Goal: Task Accomplishment & Management: Complete application form

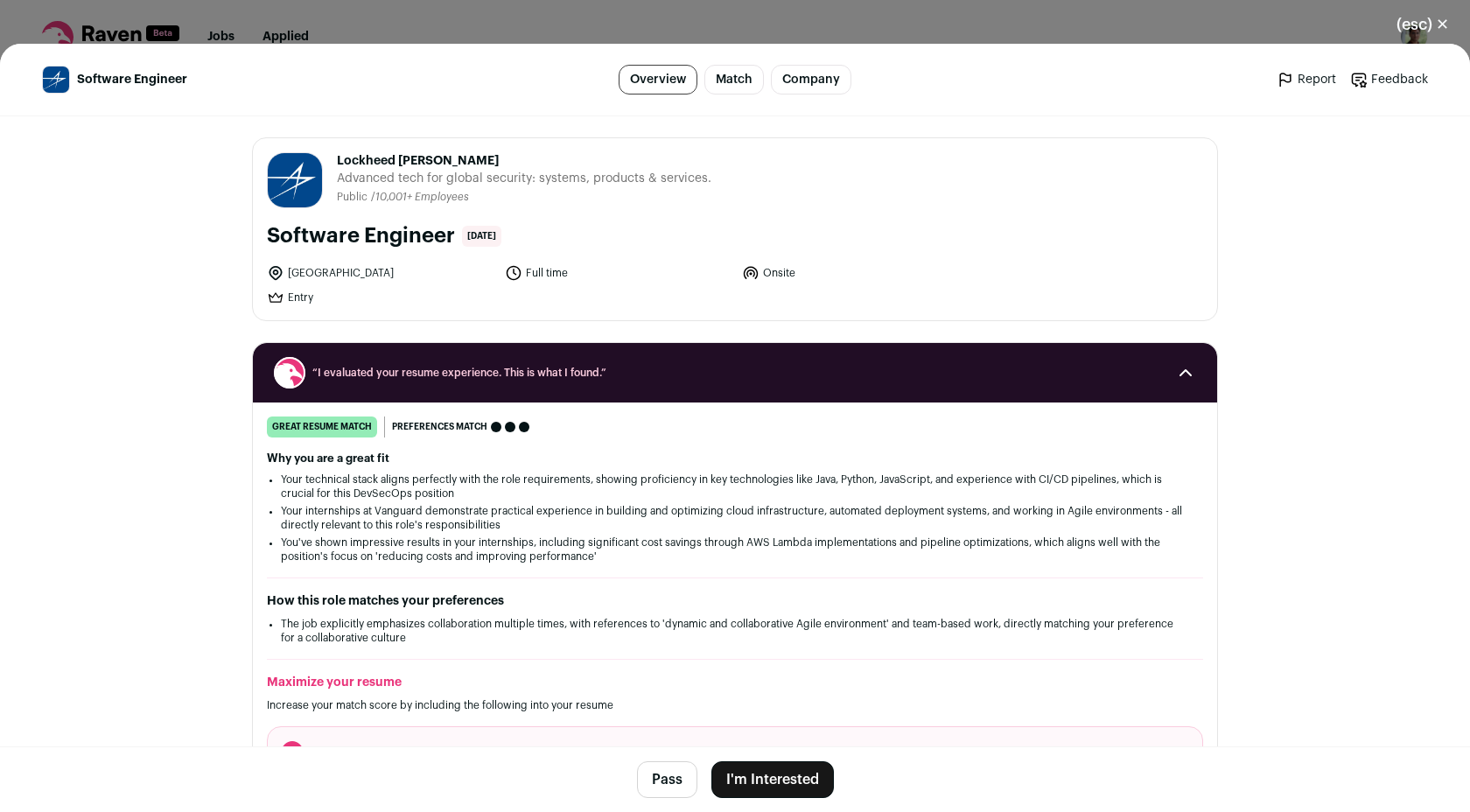
click at [787, 775] on button "I'm Interested" at bounding box center [773, 779] width 123 height 37
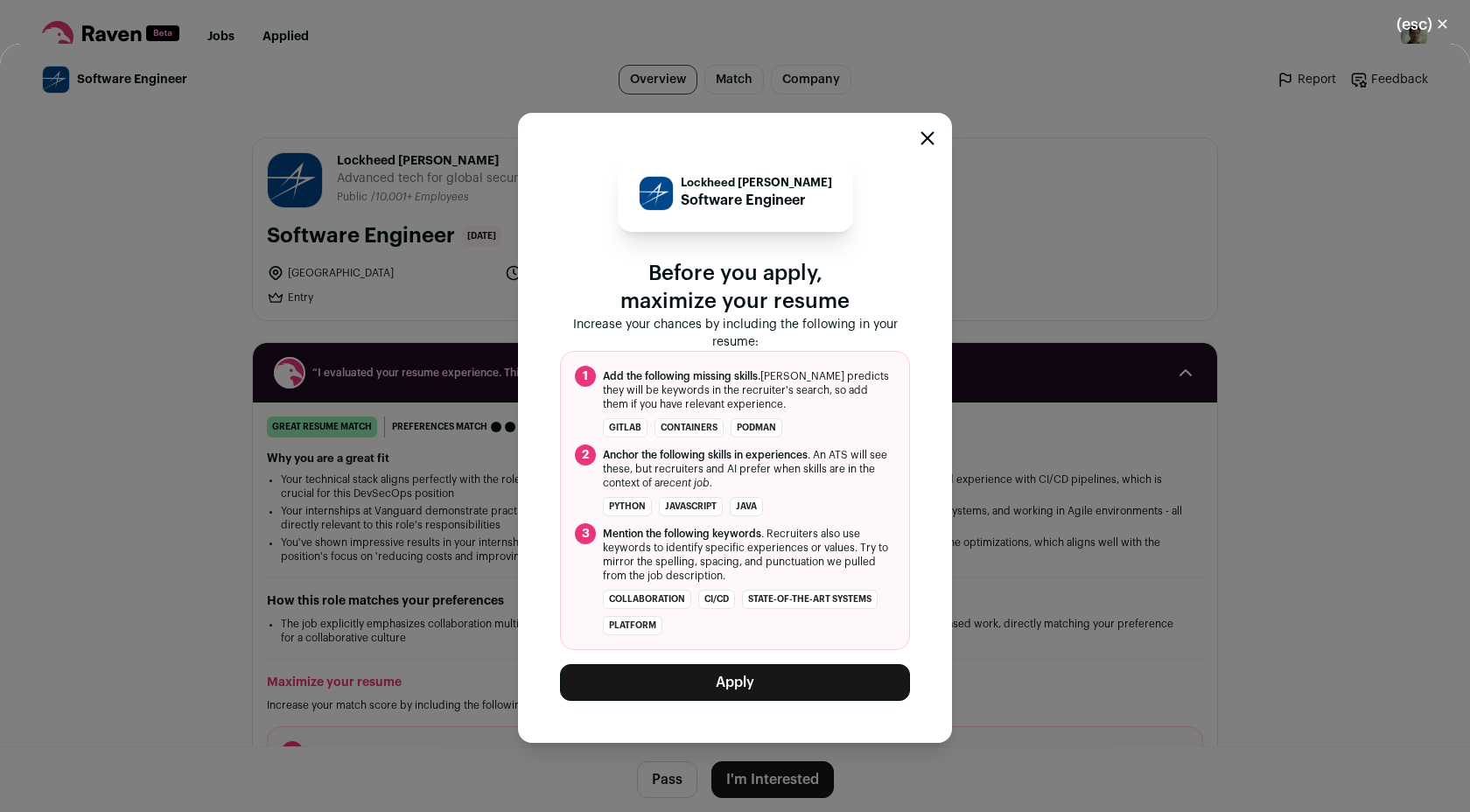
click at [756, 685] on button "Apply" at bounding box center [735, 682] width 350 height 37
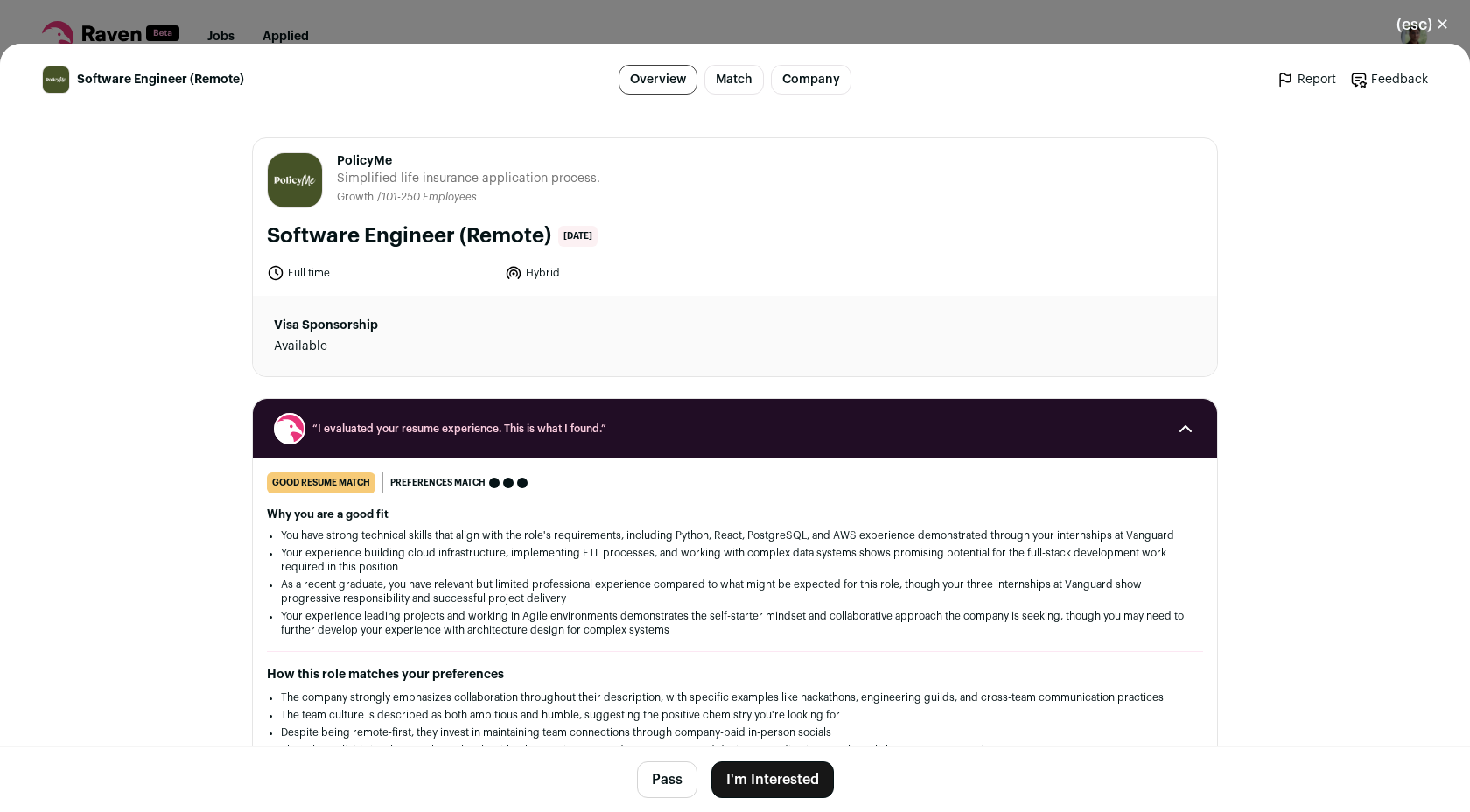
click at [777, 780] on button "I'm Interested" at bounding box center [773, 779] width 123 height 37
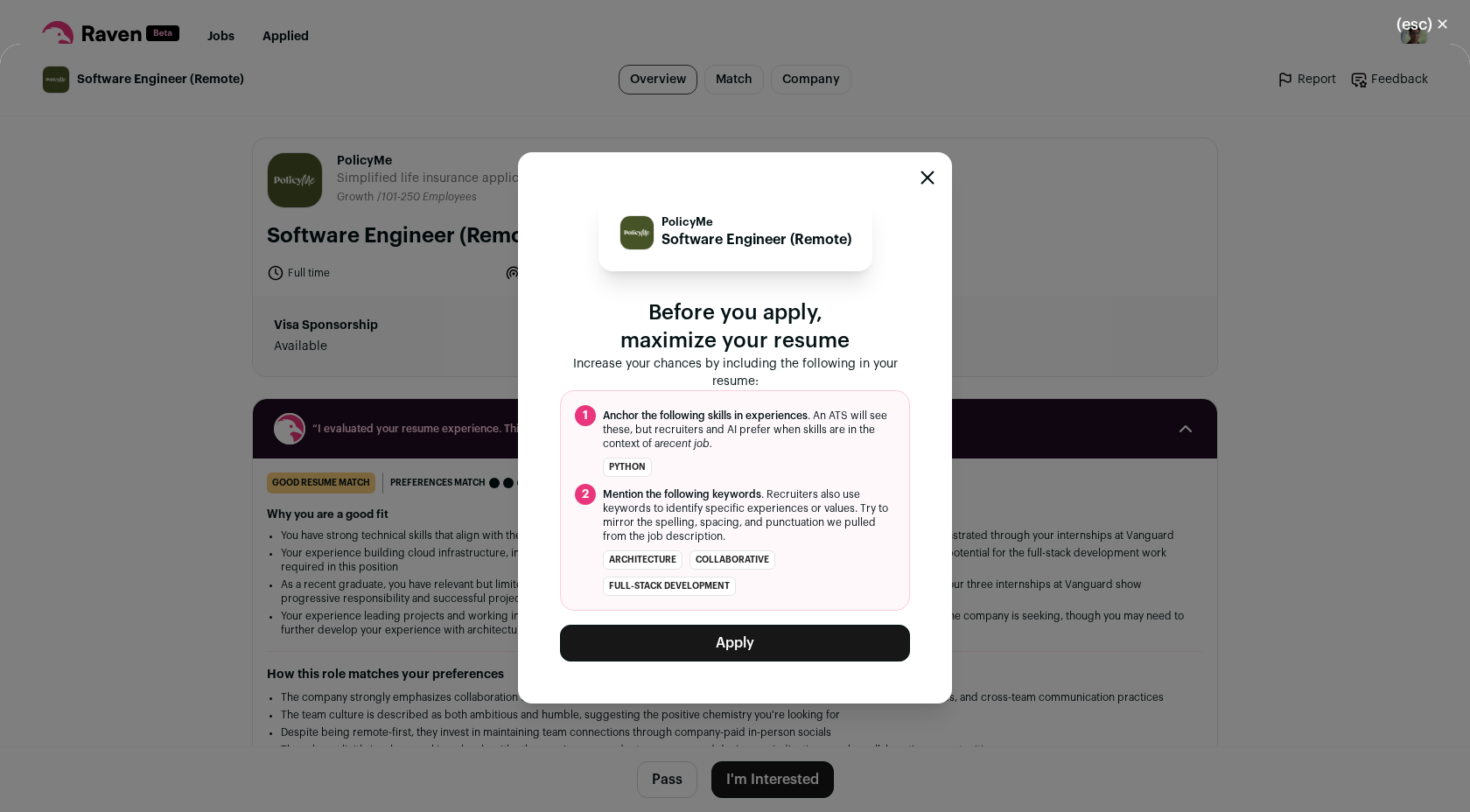
click at [772, 642] on button "Apply" at bounding box center [735, 643] width 350 height 37
